Goal: Task Accomplishment & Management: Use online tool/utility

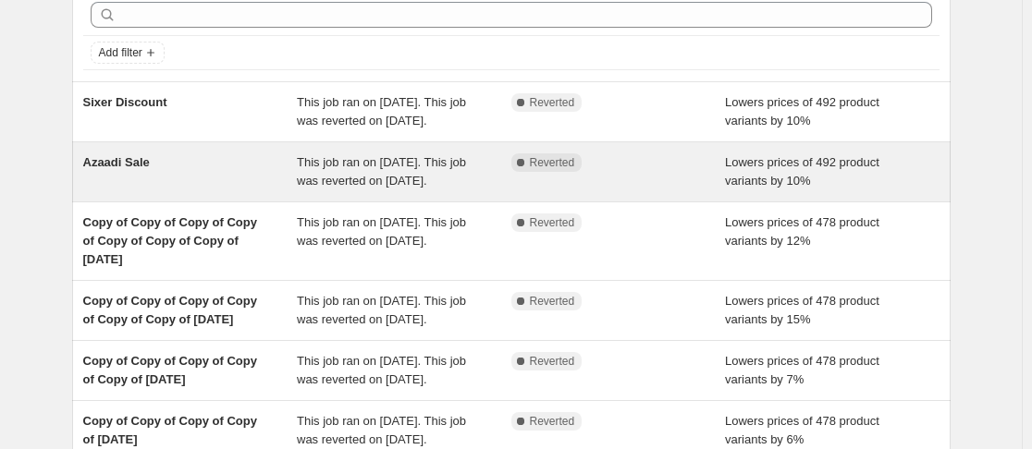
scroll to position [88, 0]
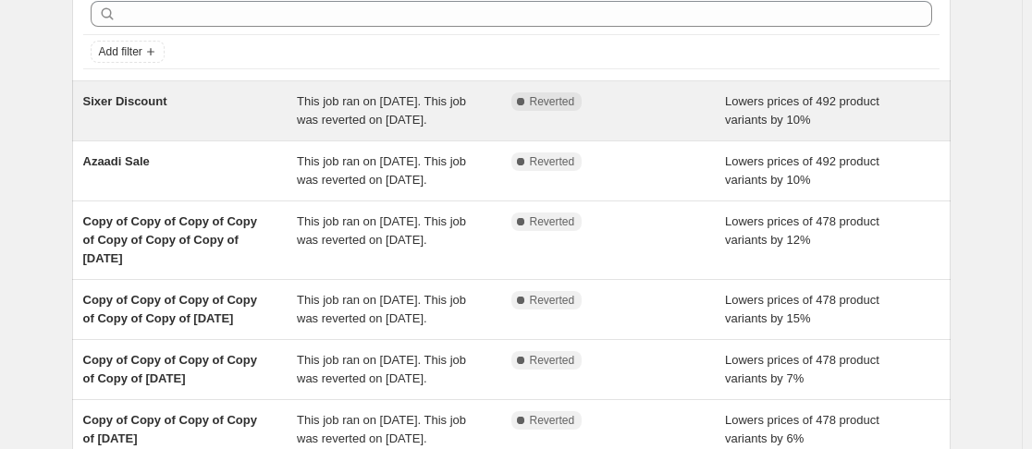
click at [523, 129] on div "Complete Reverted" at bounding box center [618, 110] width 215 height 37
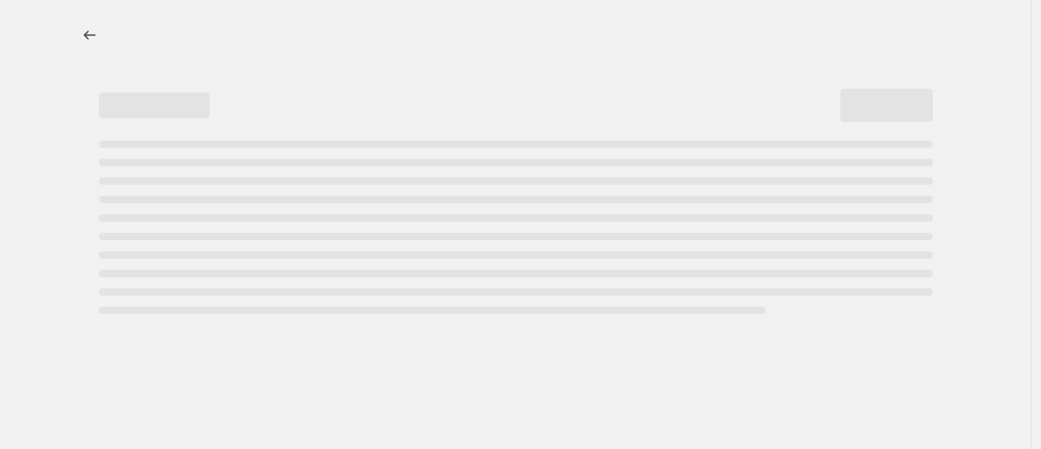
select select "percentage"
select select "no_change"
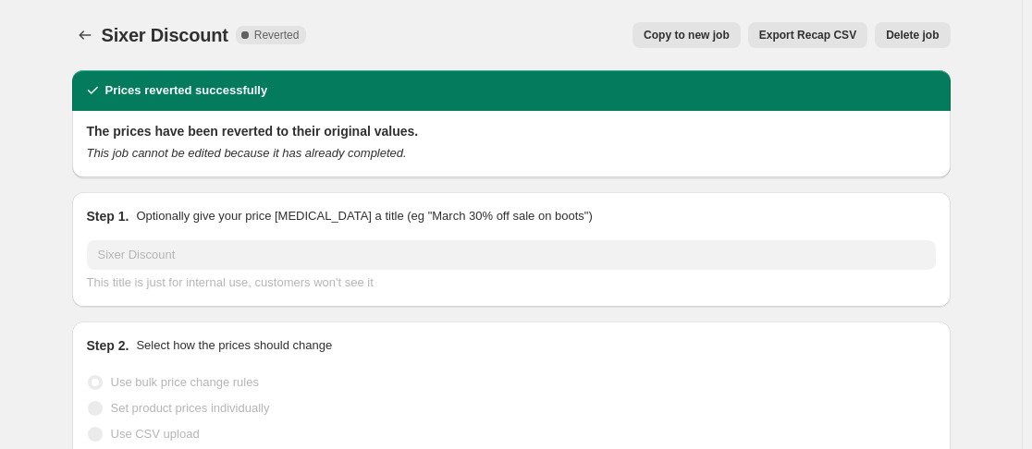
click at [688, 32] on span "Copy to new job" at bounding box center [687, 35] width 86 height 15
select select "percentage"
select select "no_change"
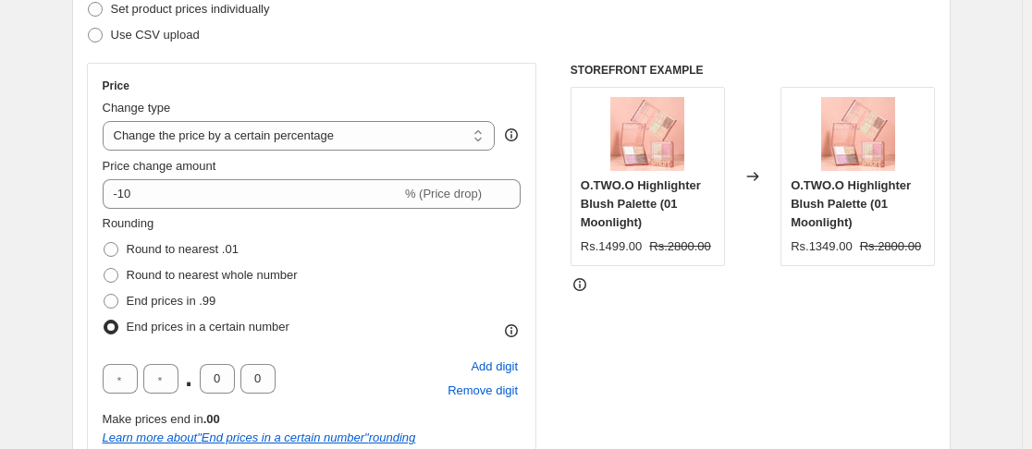
scroll to position [279, 0]
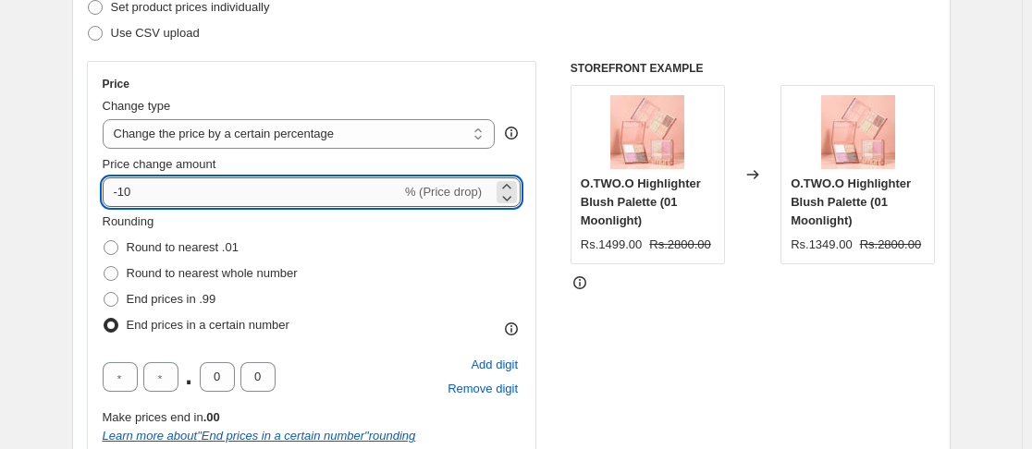
click at [161, 188] on input "-10" at bounding box center [252, 193] width 299 height 30
type input "-1"
type input "-3"
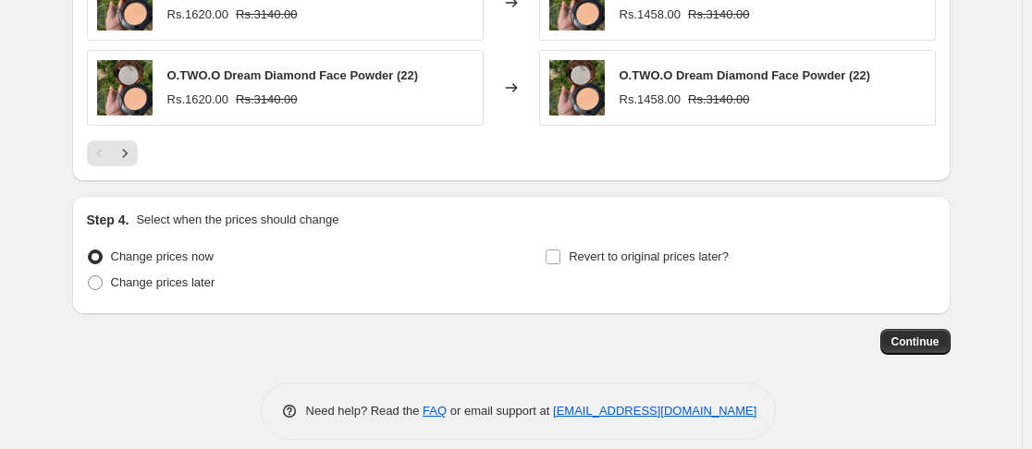
scroll to position [1507, 0]
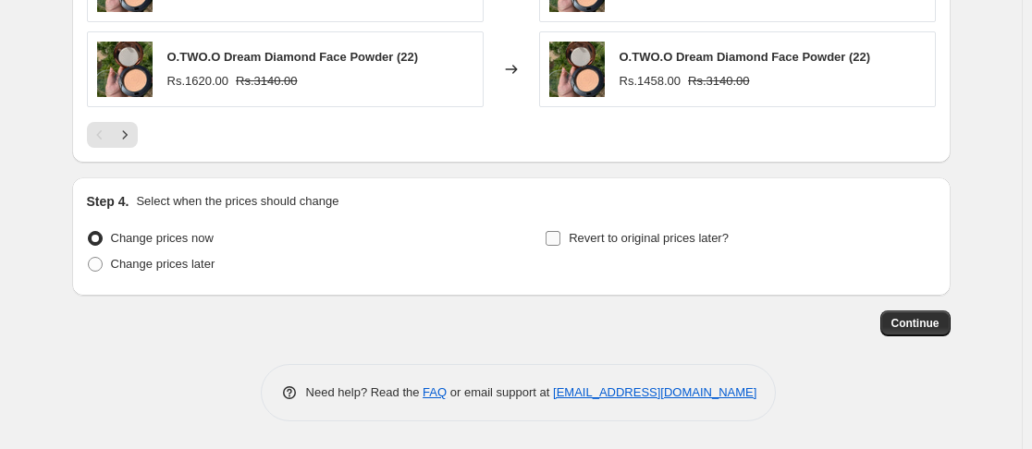
type input "-5"
click at [555, 231] on input "Revert to original prices later?" at bounding box center [553, 238] width 15 height 15
checkbox input "true"
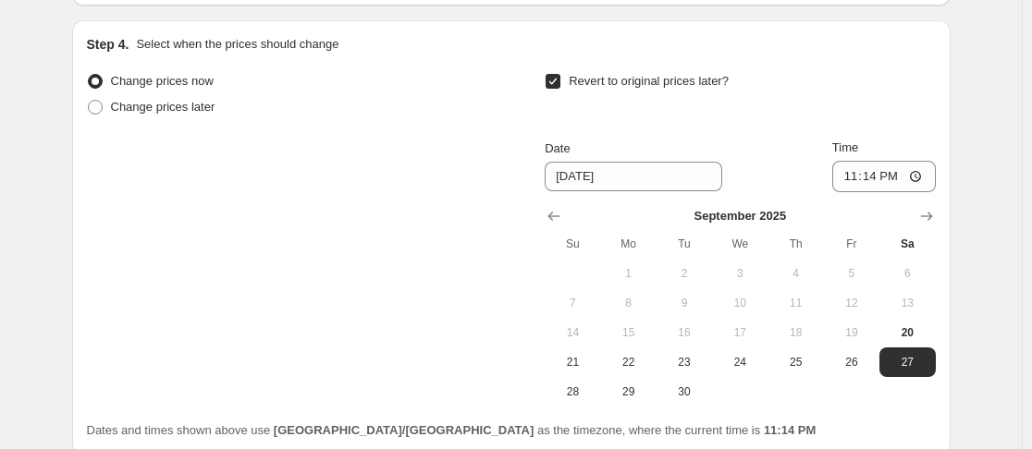
scroll to position [1664, 0]
click at [936, 214] on icon "Show next month, October 2025" at bounding box center [926, 215] width 18 height 18
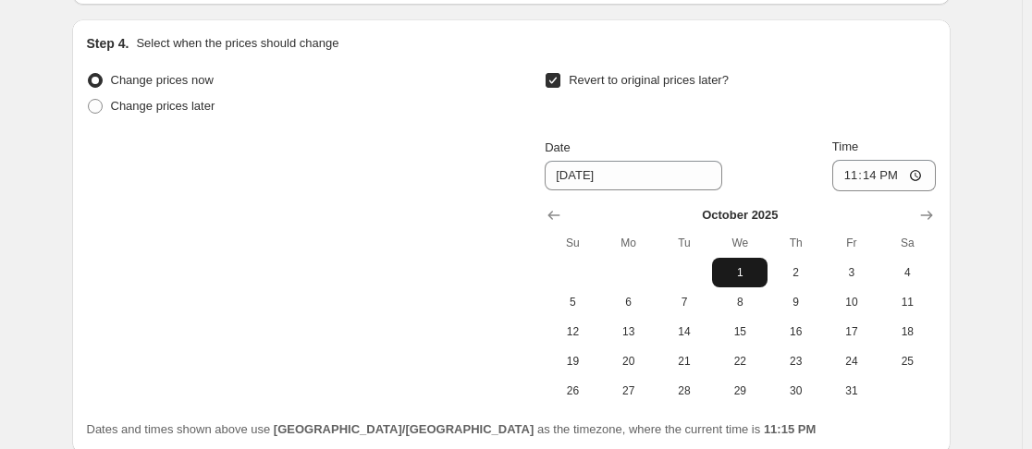
click at [748, 284] on button "1" at bounding box center [739, 273] width 55 height 30
type input "[DATE]"
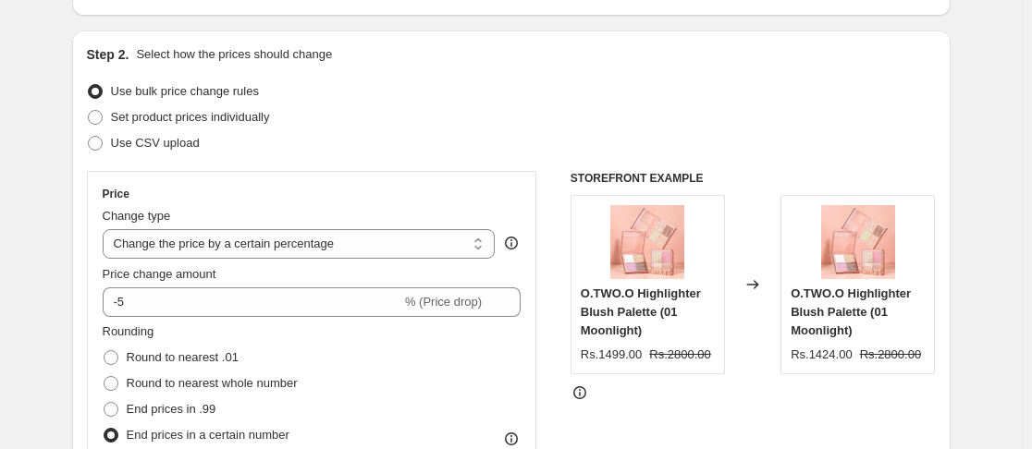
scroll to position [168, 0]
